Goal: Transaction & Acquisition: Subscribe to service/newsletter

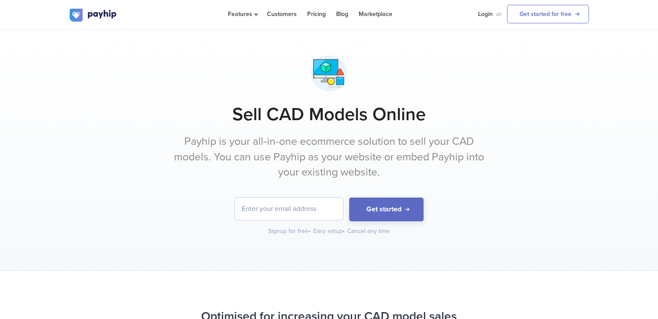
click at [301, 207] on input "email" at bounding box center [289, 209] width 108 height 23
type input "BILALGASCUTTERANDLAZERZONE"
click at [337, 209] on input "BILALGASCUTTERANDLAZERZONE" at bounding box center [289, 209] width 108 height 23
drag, startPoint x: 337, startPoint y: 209, endPoint x: 257, endPoint y: 200, distance: 80.5
click at [222, 215] on form "BILALGASCUTTERANDLAZERZONE Get started" at bounding box center [329, 210] width 519 height 24
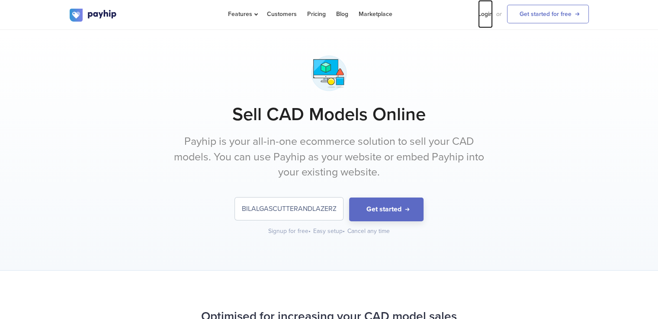
click at [488, 13] on link "Login" at bounding box center [485, 14] width 15 height 28
click at [543, 13] on link "Get started for free" at bounding box center [548, 14] width 82 height 19
click at [358, 213] on button "Get started" at bounding box center [386, 210] width 74 height 24
click at [386, 214] on button "Get started" at bounding box center [386, 210] width 74 height 24
click at [331, 209] on input "BILALGASCUTTERANDLAZERZONE" at bounding box center [289, 209] width 108 height 23
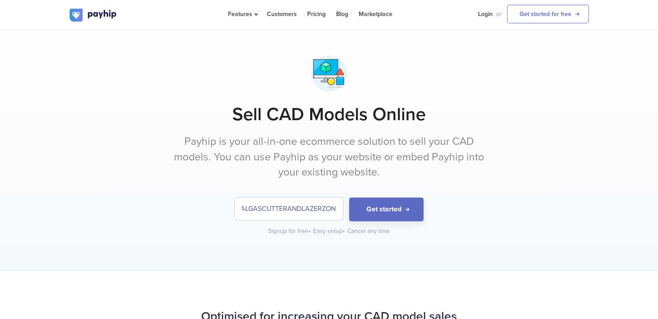
scroll to position [0, 14]
click at [550, 8] on link "Get started for free" at bounding box center [548, 14] width 82 height 19
